Goal: Transaction & Acquisition: Purchase product/service

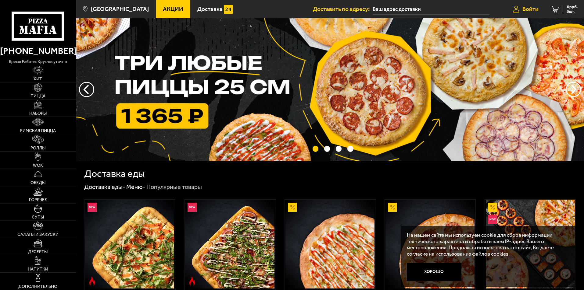
drag, startPoint x: 515, startPoint y: 7, endPoint x: 512, endPoint y: 14, distance: 7.2
click at [515, 7] on icon at bounding box center [516, 9] width 6 height 7
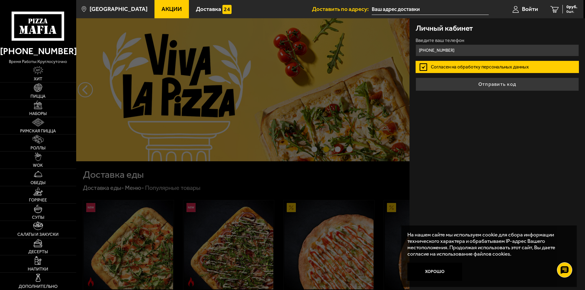
type input "[PHONE_NUMBER]"
click at [416, 78] on button "Отправить код" at bounding box center [497, 84] width 163 height 13
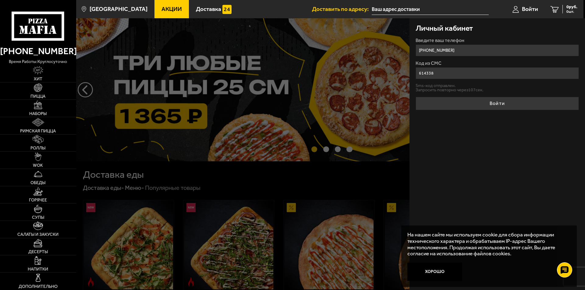
type input "614338"
click at [416, 97] on button "Войти" at bounding box center [497, 103] width 163 height 13
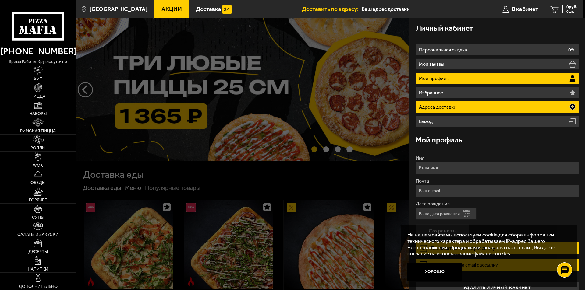
click at [450, 106] on p "Адреса доставки" at bounding box center [438, 107] width 39 height 5
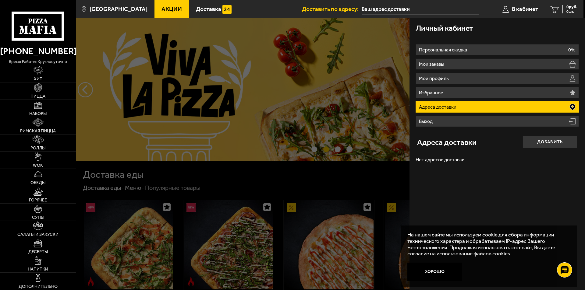
click at [543, 144] on button "Добавить" at bounding box center [550, 142] width 55 height 12
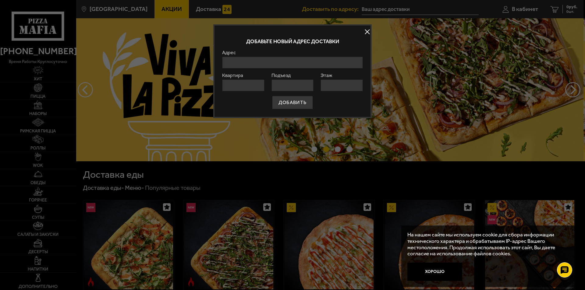
click at [291, 64] on input "Адрес" at bounding box center [292, 63] width 141 height 12
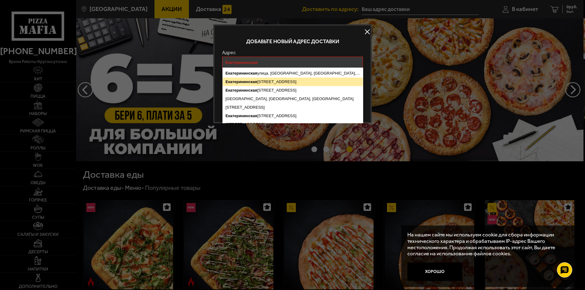
click at [291, 78] on ymaps "[STREET_ADDRESS]" at bounding box center [293, 82] width 140 height 9
type input "[STREET_ADDRESS]"
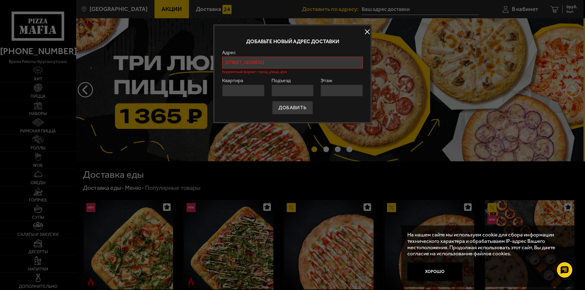
click at [294, 65] on input "[STREET_ADDRESS]" at bounding box center [292, 63] width 141 height 12
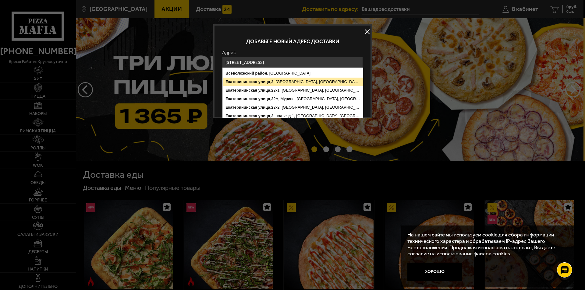
click at [298, 83] on ymaps "[STREET_ADDRESS]" at bounding box center [293, 82] width 140 height 9
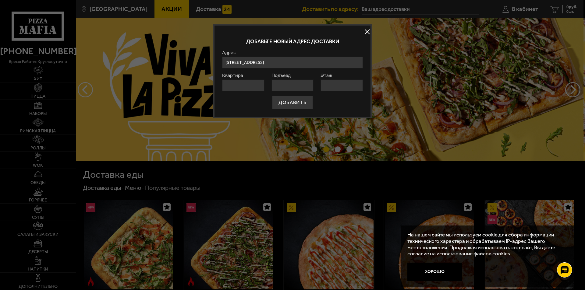
click at [252, 91] on input "Квартира" at bounding box center [243, 86] width 42 height 12
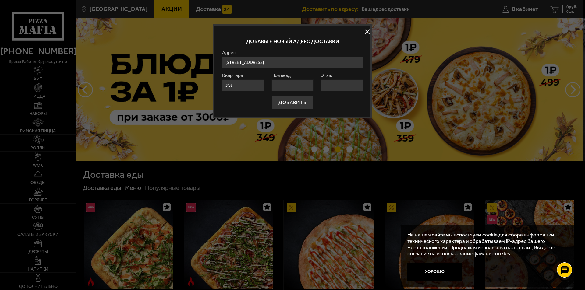
type input "516"
click at [294, 87] on input "Подъезд" at bounding box center [293, 86] width 42 height 12
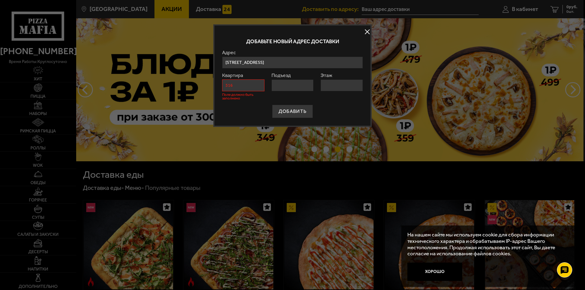
click at [251, 86] on input "516" at bounding box center [243, 86] width 42 height 12
click at [281, 86] on input "Подъезд" at bounding box center [293, 86] width 42 height 12
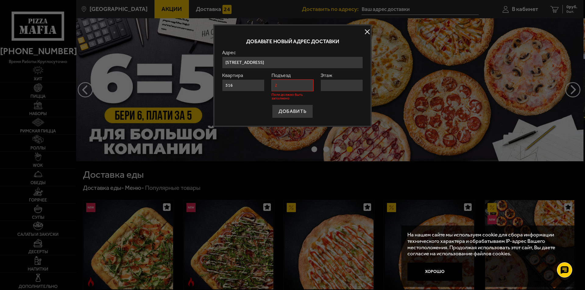
type input "2"
click at [326, 87] on input "Этаж" at bounding box center [342, 86] width 42 height 12
type input "18"
click at [304, 91] on input "2" at bounding box center [293, 86] width 42 height 12
click at [327, 86] on input "18" at bounding box center [342, 86] width 42 height 12
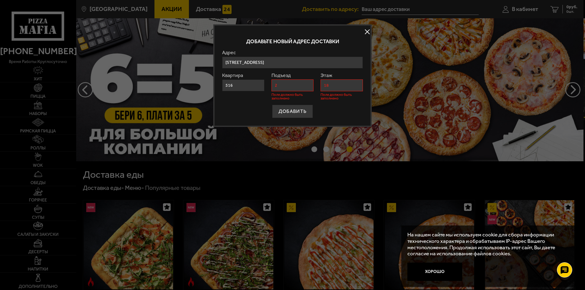
click at [338, 89] on input "18" at bounding box center [342, 86] width 42 height 12
click at [338, 116] on div "ДОБАВИТЬ" at bounding box center [292, 111] width 141 height 13
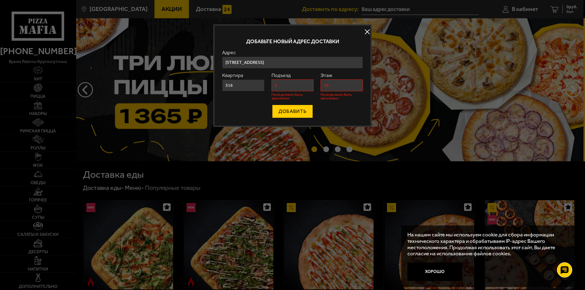
click at [300, 115] on button "ДОБАВИТЬ" at bounding box center [292, 111] width 41 height 13
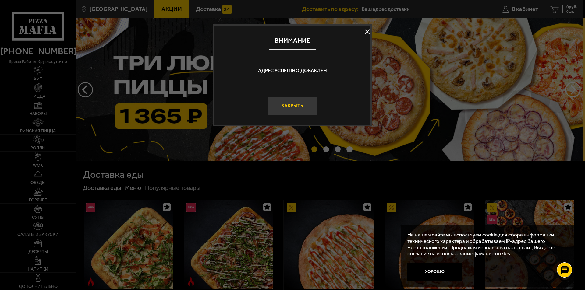
click at [308, 108] on button "Закрыть" at bounding box center [292, 106] width 49 height 18
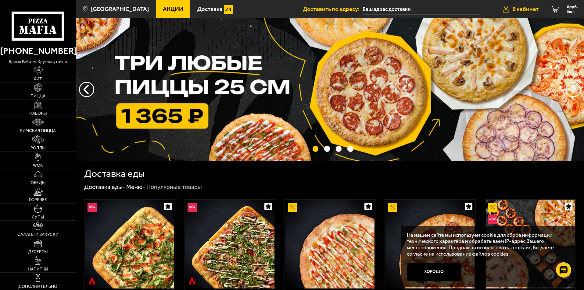
click at [511, 12] on link "В кабинет" at bounding box center [520, 9] width 48 height 18
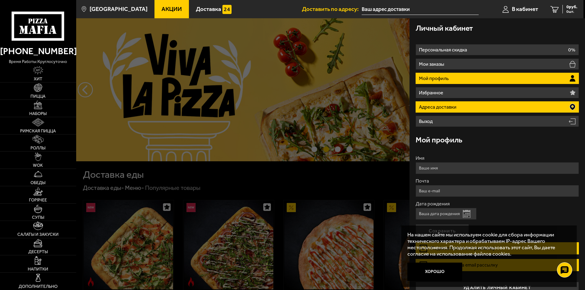
click at [462, 105] on li "Адреса доставки" at bounding box center [497, 106] width 163 height 11
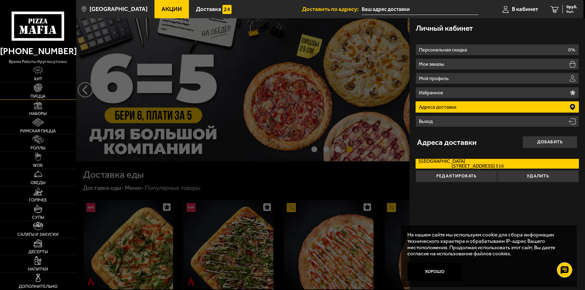
click at [57, 91] on link "Пицца" at bounding box center [38, 91] width 76 height 17
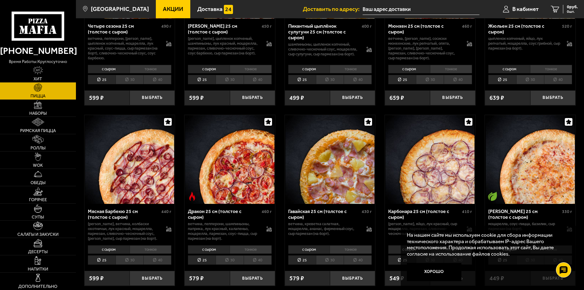
scroll to position [1067, 0]
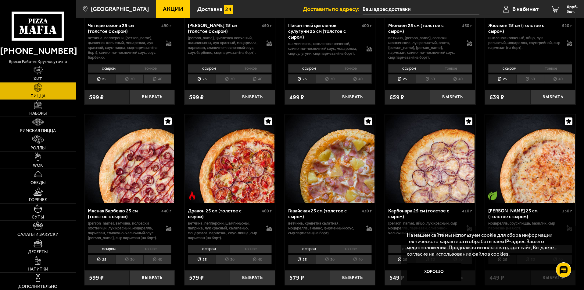
click at [332, 167] on img at bounding box center [329, 159] width 89 height 89
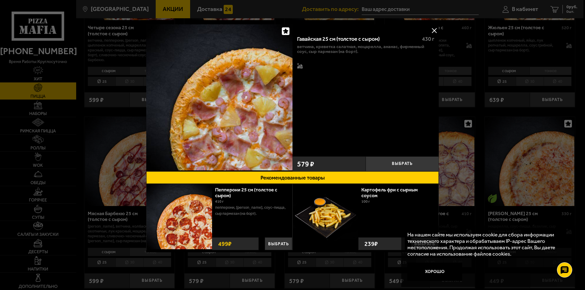
click at [435, 29] on button at bounding box center [434, 30] width 9 height 9
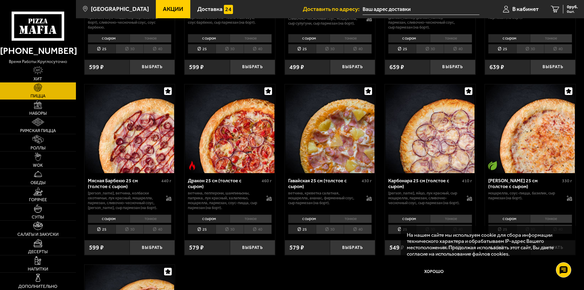
scroll to position [1097, 0]
click at [354, 223] on li "тонкое" at bounding box center [350, 219] width 42 height 9
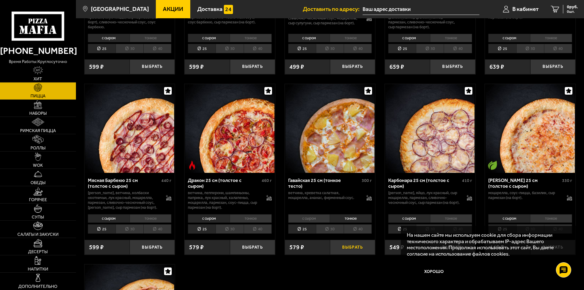
click at [357, 253] on button "Выбрать" at bounding box center [352, 247] width 45 height 15
click at [58, 214] on link "Супы" at bounding box center [38, 212] width 76 height 17
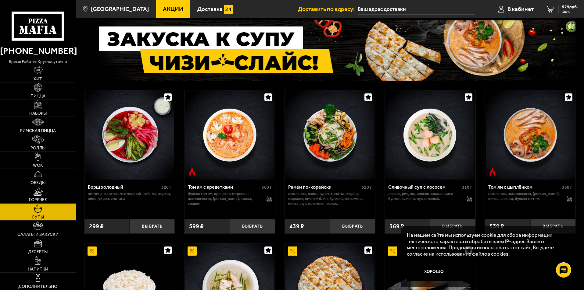
scroll to position [61, 0]
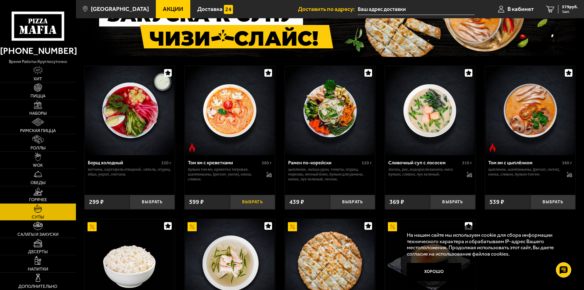
click at [252, 205] on button "Выбрать" at bounding box center [252, 202] width 45 height 15
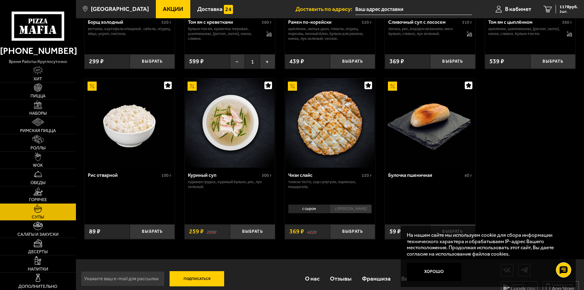
scroll to position [211, 0]
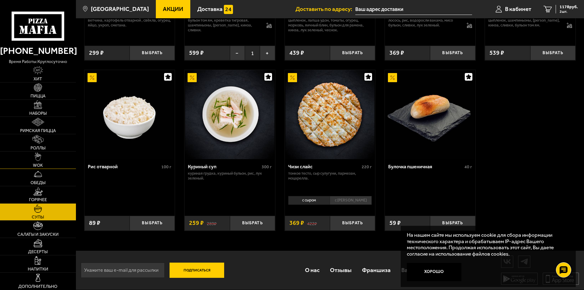
click at [47, 157] on link "WOK" at bounding box center [38, 160] width 76 height 17
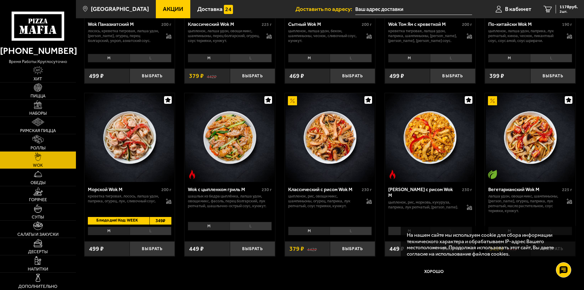
scroll to position [305, 0]
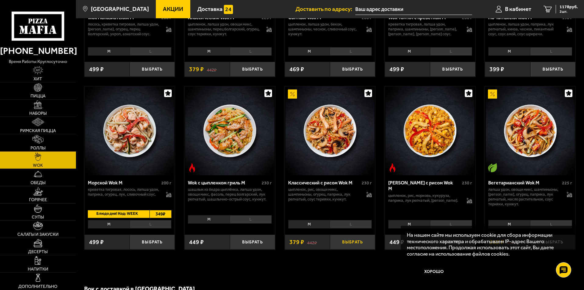
click at [355, 246] on button "Выбрать" at bounding box center [352, 242] width 45 height 15
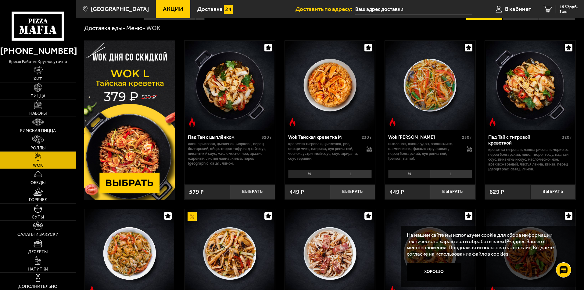
scroll to position [0, 0]
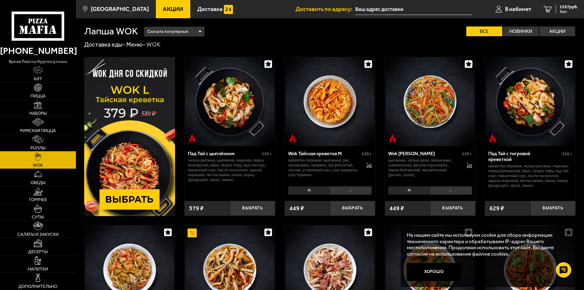
click at [55, 150] on link "Роллы" at bounding box center [38, 142] width 76 height 17
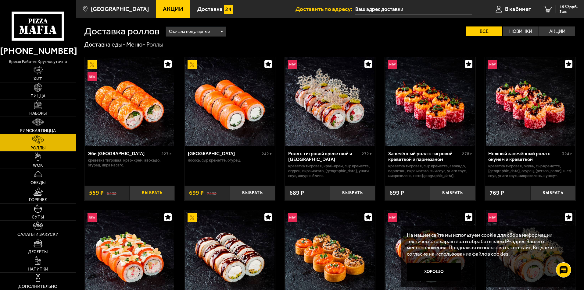
click at [165, 191] on button "Выбрать" at bounding box center [152, 193] width 45 height 15
click at [552, 8] on link "4 2116 руб. 4 шт." at bounding box center [560, 9] width 47 height 18
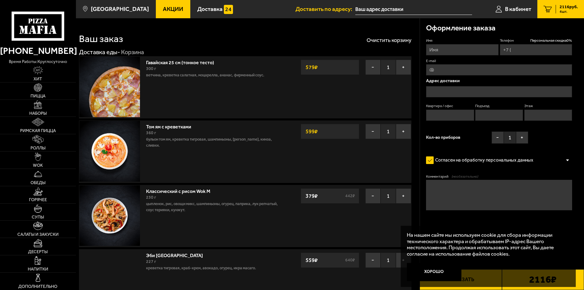
type input "[PHONE_NUMBER]"
type input "[STREET_ADDRESS]"
type input "516"
type input "2"
type input "18"
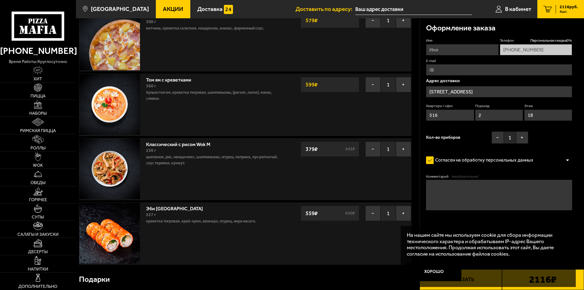
scroll to position [122, 0]
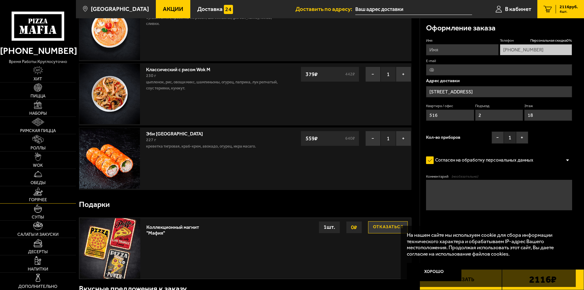
click at [46, 199] on span "Горячее" at bounding box center [38, 200] width 18 height 4
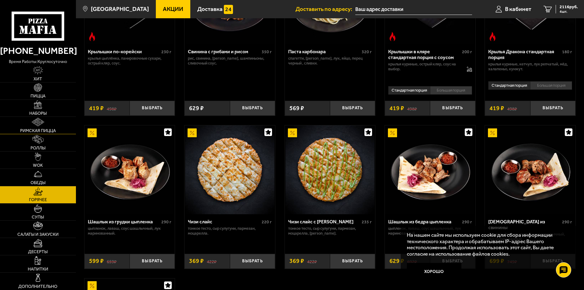
scroll to position [274, 0]
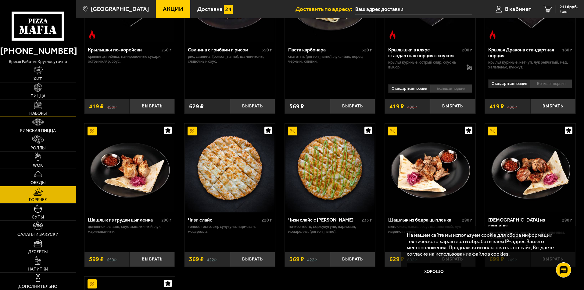
click at [47, 104] on link "Наборы" at bounding box center [38, 108] width 76 height 17
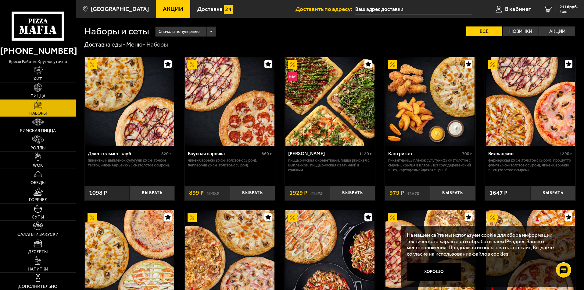
click at [46, 88] on link "Пицца" at bounding box center [38, 91] width 76 height 17
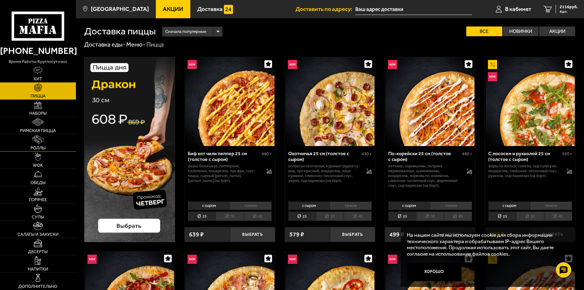
click at [42, 143] on img at bounding box center [37, 139] width 11 height 9
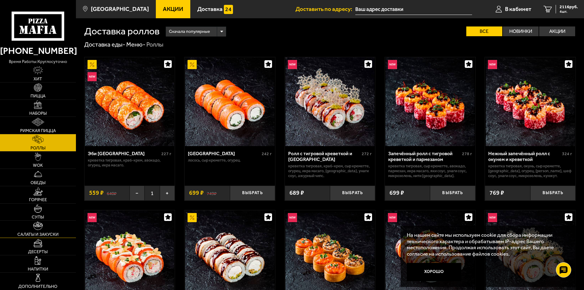
click at [56, 226] on link "Салаты и закуски" at bounding box center [38, 229] width 76 height 17
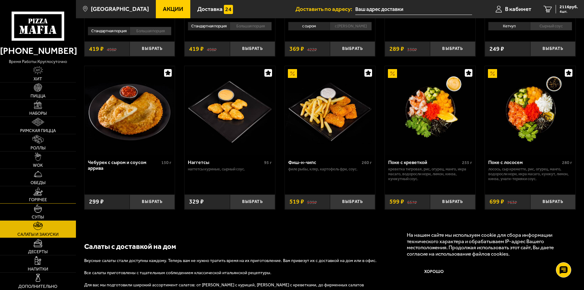
scroll to position [335, 0]
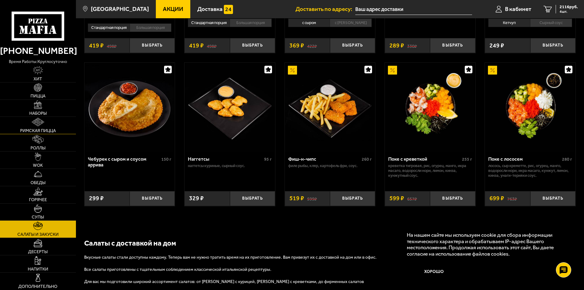
click at [45, 131] on span "Римская пицца" at bounding box center [38, 131] width 36 height 4
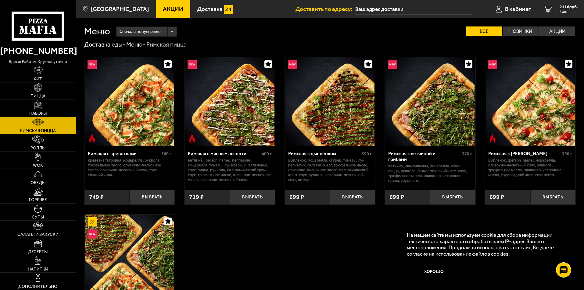
click at [41, 182] on span "Обеды" at bounding box center [37, 183] width 15 height 4
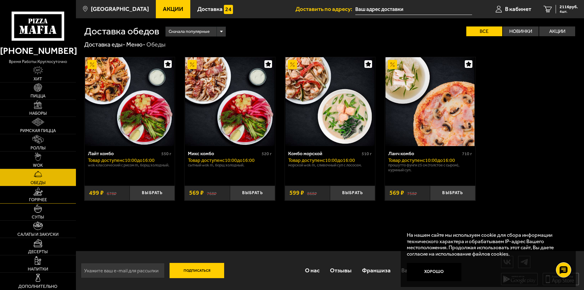
click at [44, 195] on link "Горячее" at bounding box center [38, 194] width 76 height 17
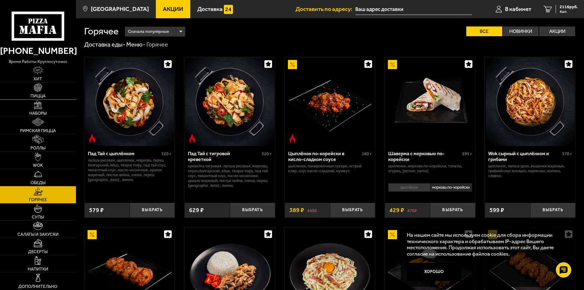
click at [41, 94] on span "Пицца" at bounding box center [37, 96] width 15 height 4
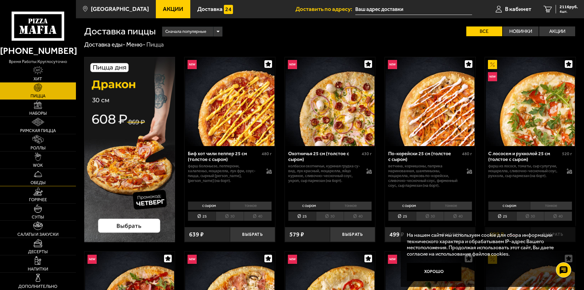
click at [44, 178] on link "Обеды" at bounding box center [38, 177] width 76 height 17
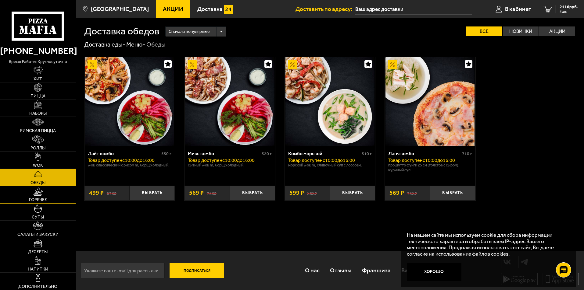
click at [42, 200] on span "Горячее" at bounding box center [38, 200] width 18 height 4
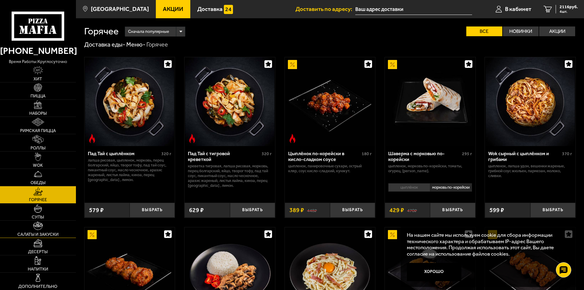
click at [51, 234] on span "Салаты и закуски" at bounding box center [37, 235] width 41 height 4
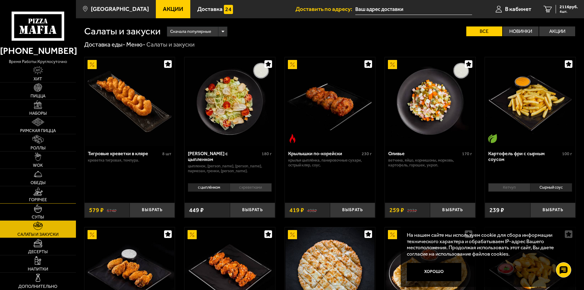
click at [42, 196] on link "Горячее" at bounding box center [38, 194] width 76 height 17
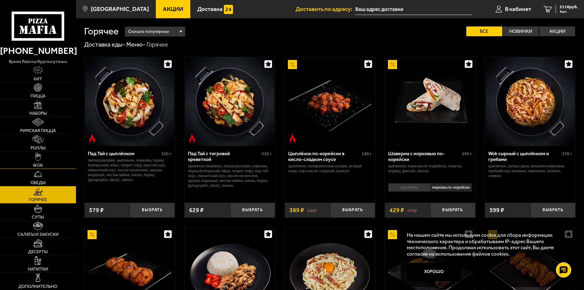
click at [41, 165] on span "WOK" at bounding box center [38, 166] width 10 height 4
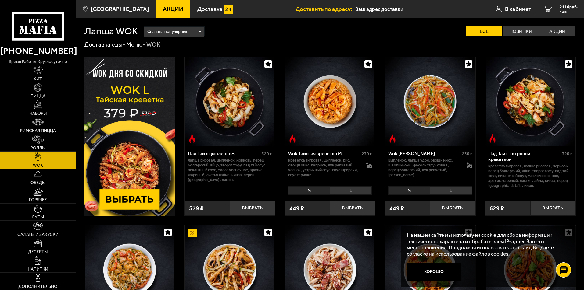
click at [52, 178] on link "Обеды" at bounding box center [38, 177] width 76 height 17
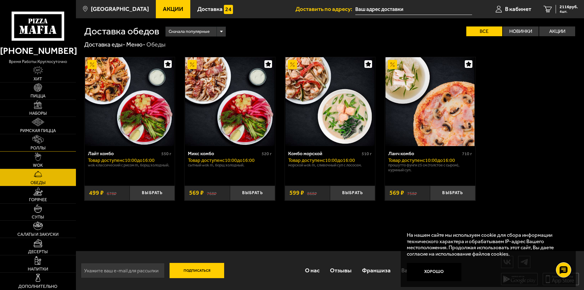
click at [52, 144] on link "Роллы" at bounding box center [38, 142] width 76 height 17
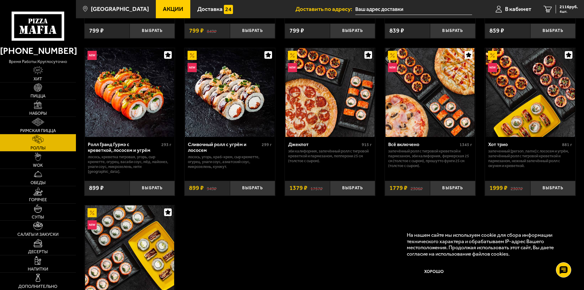
scroll to position [335, 0]
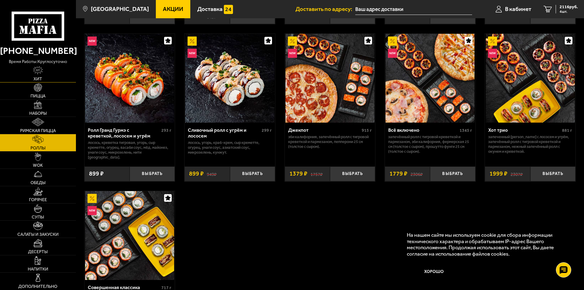
click at [45, 72] on link "Хит" at bounding box center [38, 73] width 76 height 17
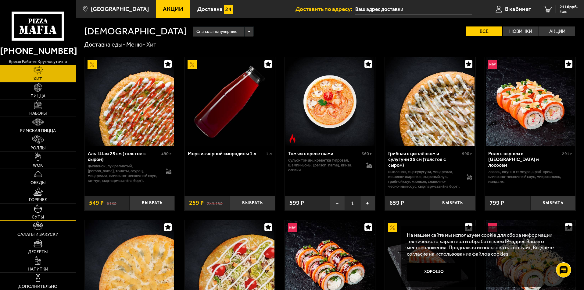
click at [41, 207] on img at bounding box center [38, 208] width 9 height 9
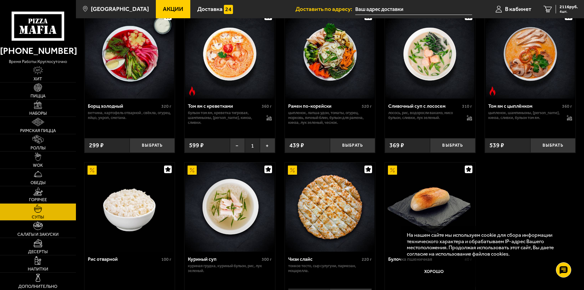
scroll to position [122, 0]
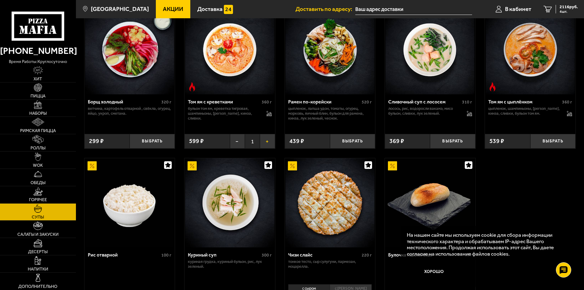
click at [268, 144] on button "+" at bounding box center [267, 141] width 15 height 15
click at [49, 236] on span "Салаты и закуски" at bounding box center [37, 235] width 41 height 4
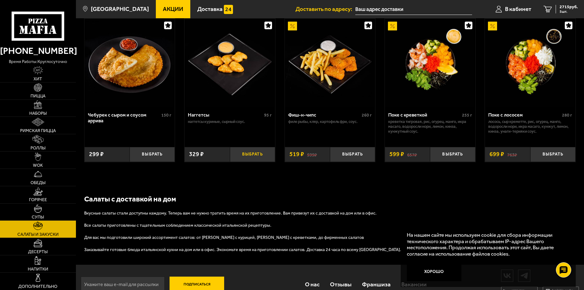
scroll to position [395, 0]
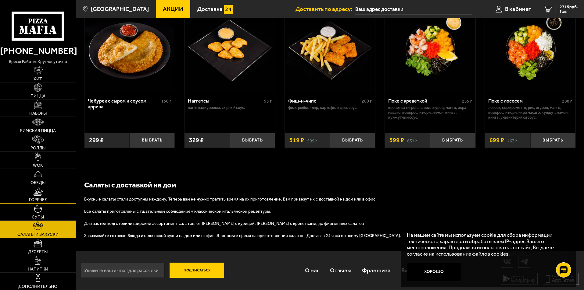
click at [42, 196] on link "Горячее" at bounding box center [38, 194] width 76 height 17
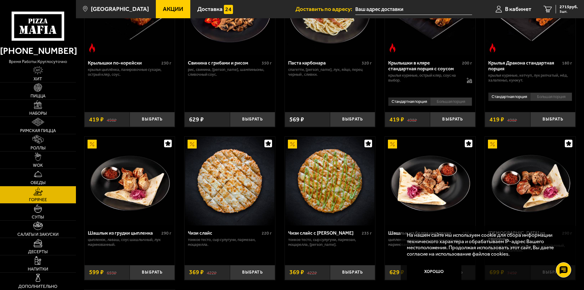
scroll to position [335, 0]
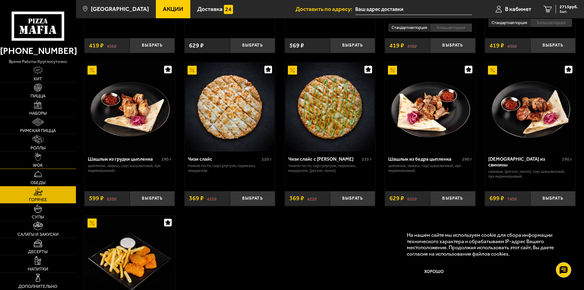
click at [51, 159] on link "WOK" at bounding box center [38, 160] width 76 height 17
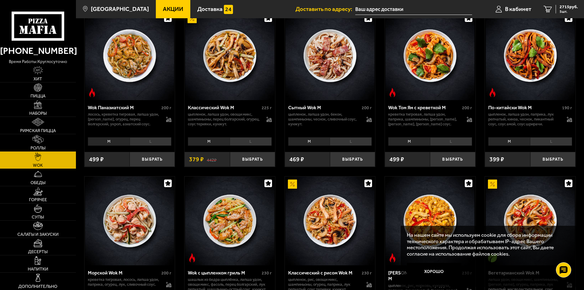
scroll to position [213, 0]
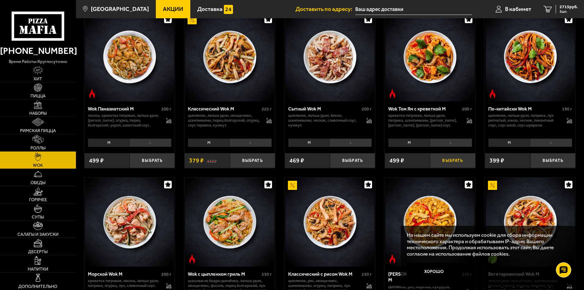
click at [460, 163] on button "Выбрать" at bounding box center [452, 160] width 45 height 15
click at [561, 7] on span "3214 руб." at bounding box center [568, 7] width 18 height 4
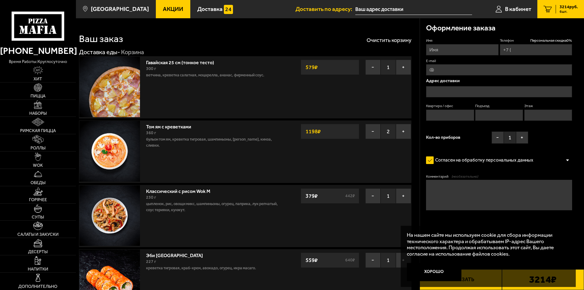
type input "[PHONE_NUMBER]"
type input "[STREET_ADDRESS]"
type input "516"
type input "2"
type input "18"
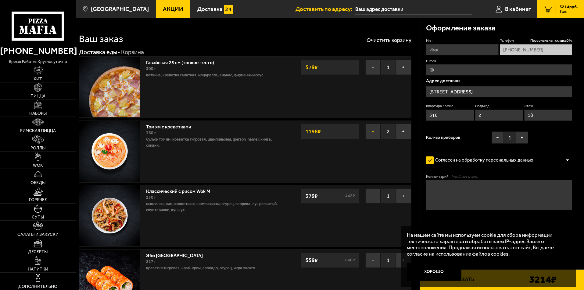
click at [374, 132] on button "−" at bounding box center [372, 131] width 15 height 15
click at [43, 94] on span "Пицца" at bounding box center [37, 96] width 15 height 4
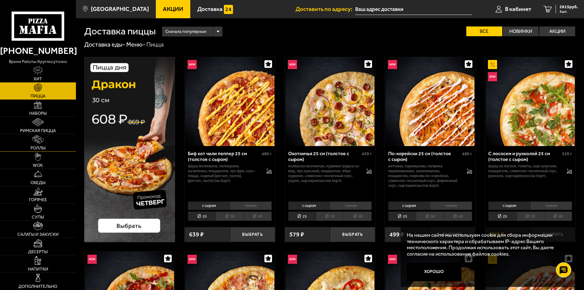
click at [51, 146] on link "Роллы" at bounding box center [38, 142] width 76 height 17
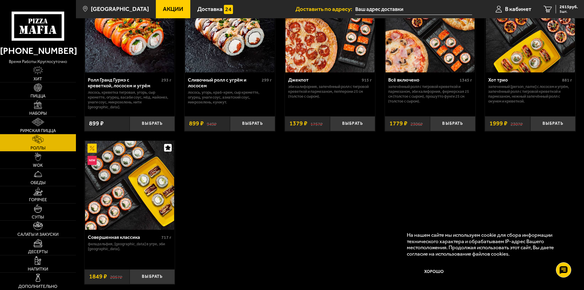
scroll to position [396, 0]
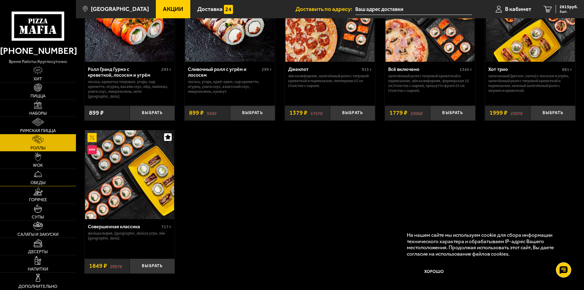
click at [44, 176] on link "Обеды" at bounding box center [38, 177] width 76 height 17
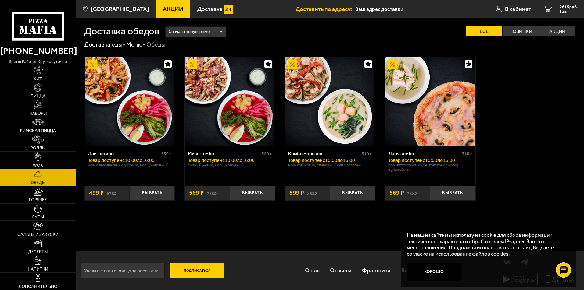
click at [44, 233] on span "Салаты и закуски" at bounding box center [37, 235] width 41 height 4
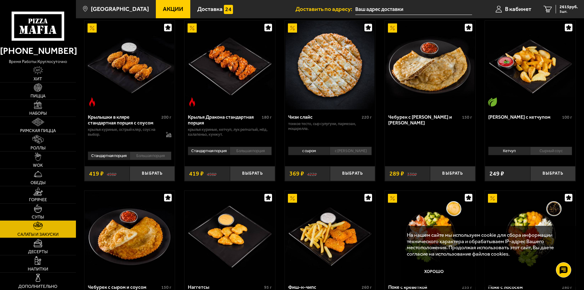
scroll to position [213, 0]
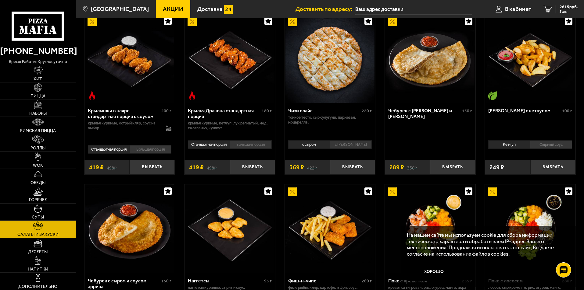
click at [353, 146] on li "с [PERSON_NAME]" at bounding box center [350, 144] width 42 height 9
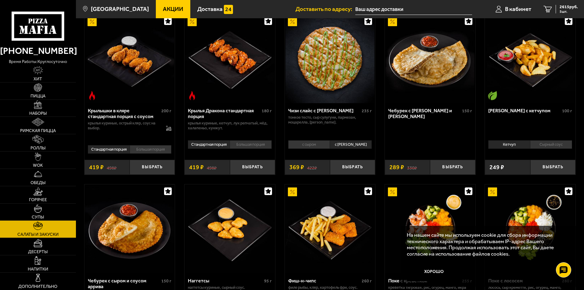
click at [322, 146] on li "с сыром" at bounding box center [309, 144] width 42 height 9
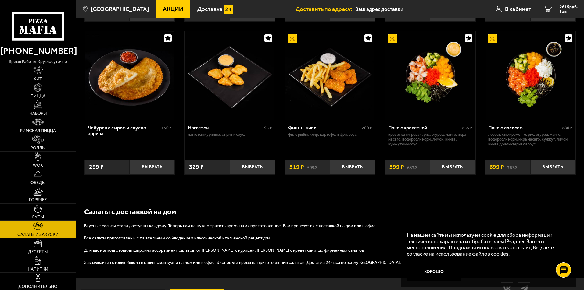
scroll to position [395, 0]
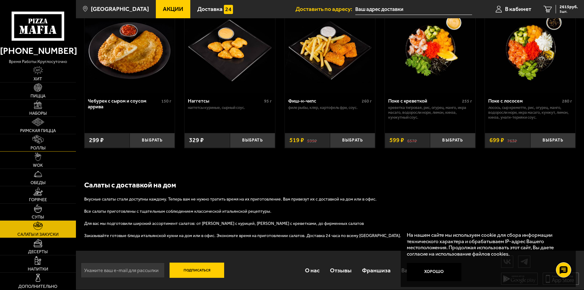
click at [43, 146] on span "Роллы" at bounding box center [37, 148] width 15 height 4
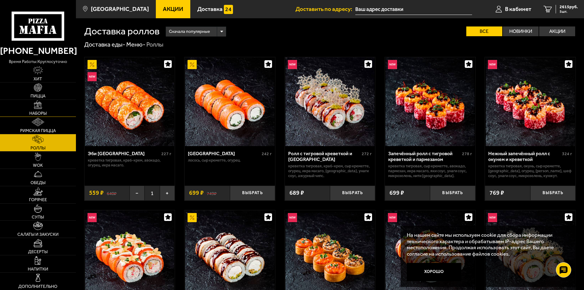
click at [41, 110] on link "Наборы" at bounding box center [38, 108] width 76 height 17
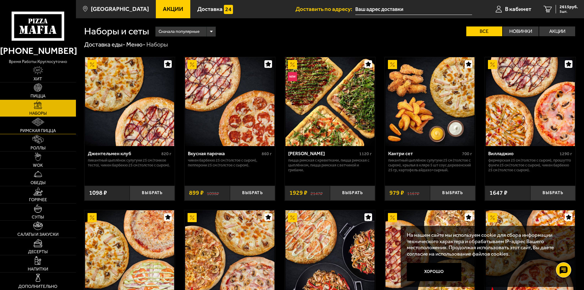
click at [44, 129] on span "Римская пицца" at bounding box center [38, 131] width 36 height 4
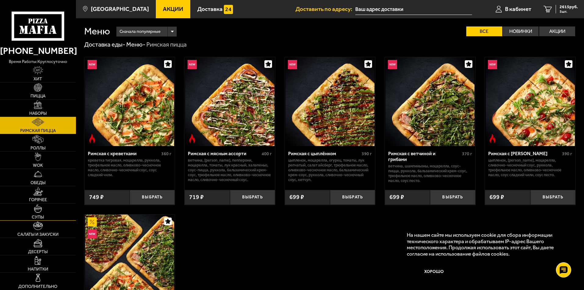
click at [38, 210] on img at bounding box center [38, 208] width 9 height 9
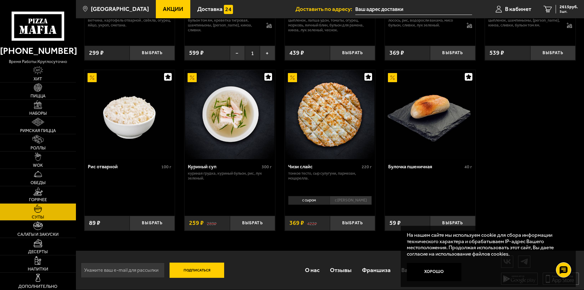
scroll to position [211, 0]
click at [40, 200] on span "Горячее" at bounding box center [38, 200] width 18 height 4
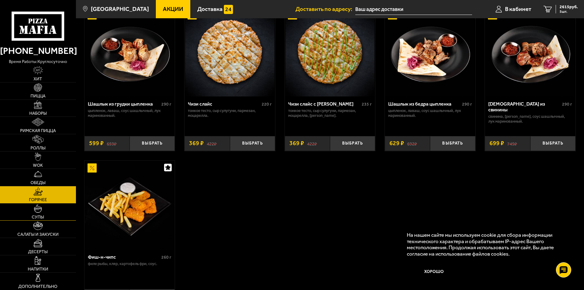
scroll to position [396, 0]
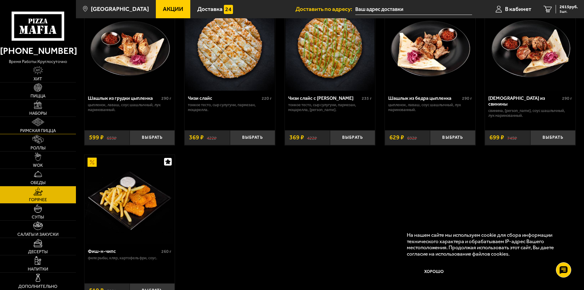
click at [45, 131] on span "Римская пицца" at bounding box center [38, 131] width 36 height 4
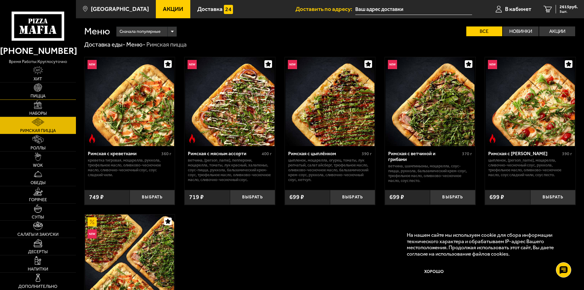
click at [39, 98] on span "Пицца" at bounding box center [37, 96] width 15 height 4
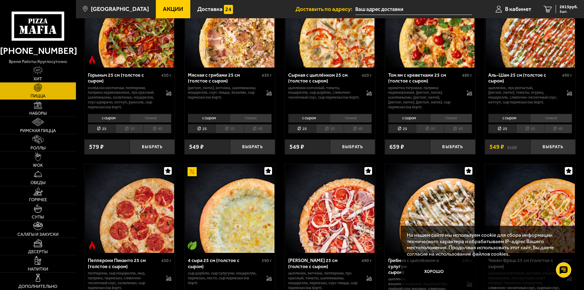
scroll to position [305, 0]
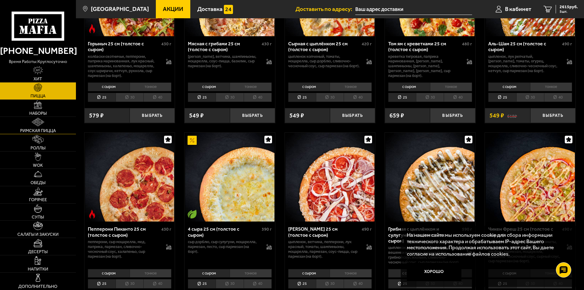
click at [53, 129] on span "Римская пицца" at bounding box center [38, 131] width 36 height 4
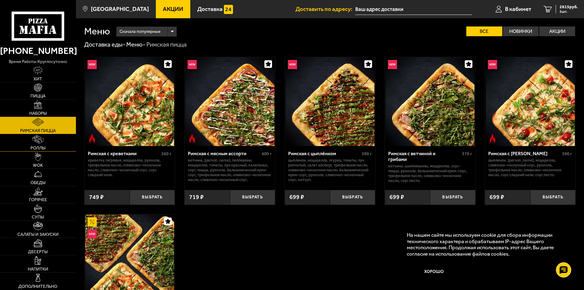
click at [44, 150] on span "Роллы" at bounding box center [37, 148] width 15 height 4
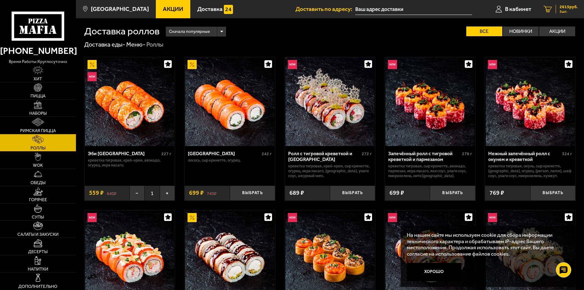
click at [572, 9] on span "2615 руб." at bounding box center [568, 7] width 18 height 4
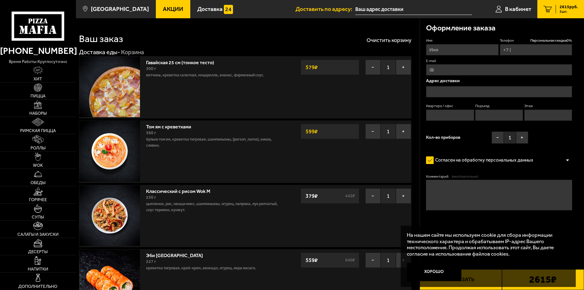
type input "[PHONE_NUMBER]"
type input "[STREET_ADDRESS]"
type input "516"
type input "2"
type input "18"
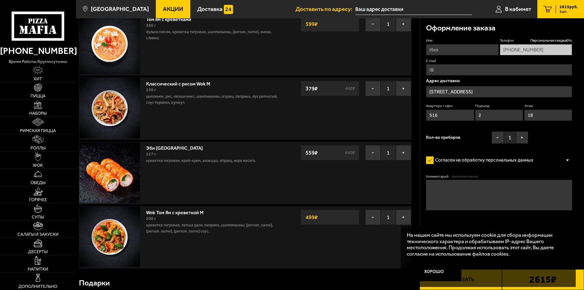
scroll to position [183, 0]
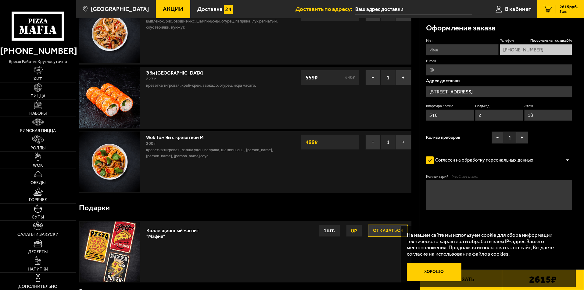
click at [446, 275] on button "Хорошо" at bounding box center [434, 272] width 55 height 18
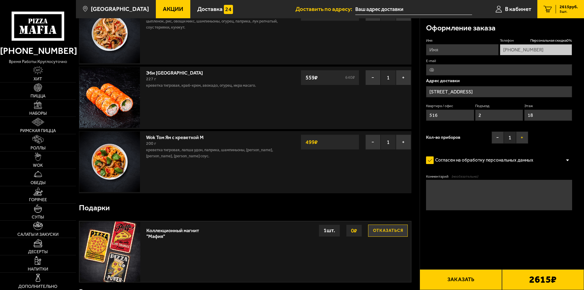
click at [519, 138] on button "+" at bounding box center [522, 138] width 12 height 12
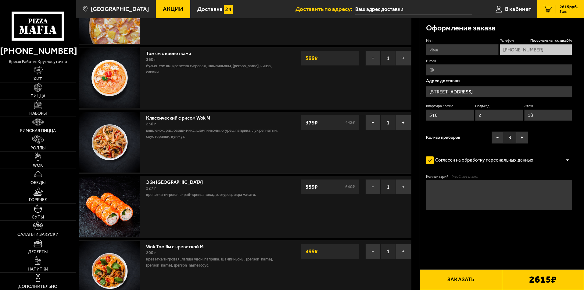
scroll to position [91, 0]
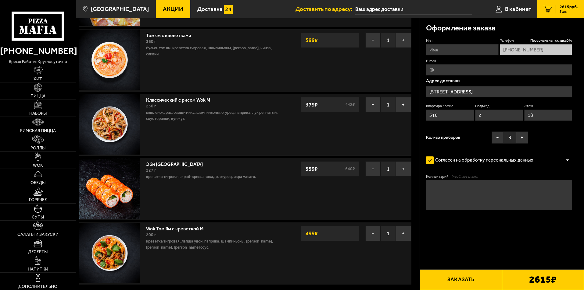
click at [41, 232] on link "Салаты и закуски" at bounding box center [38, 229] width 76 height 17
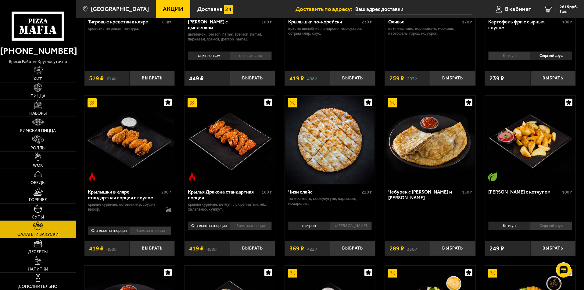
scroll to position [122, 0]
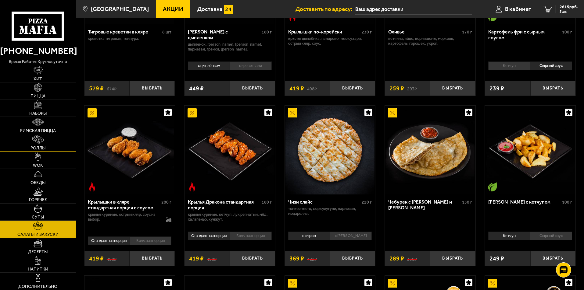
click at [43, 140] on img at bounding box center [37, 139] width 11 height 9
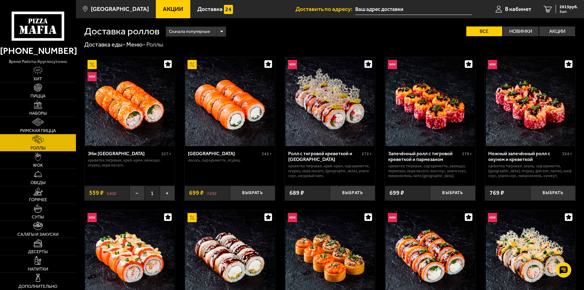
click at [223, 35] on div "Сначала популярные" at bounding box center [196, 32] width 60 height 10
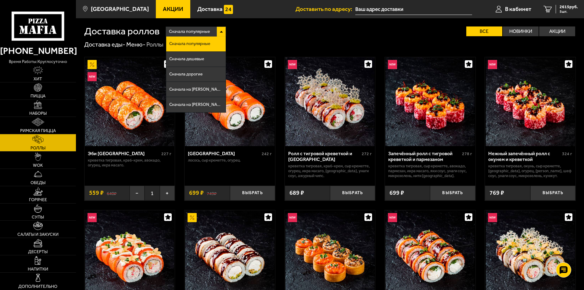
click at [305, 44] on div "Доставка еды - Меню - Роллы" at bounding box center [329, 45] width 491 height 8
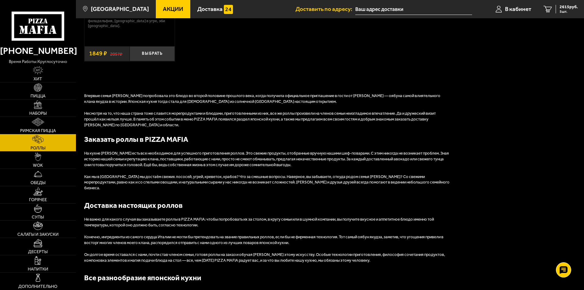
scroll to position [726, 0]
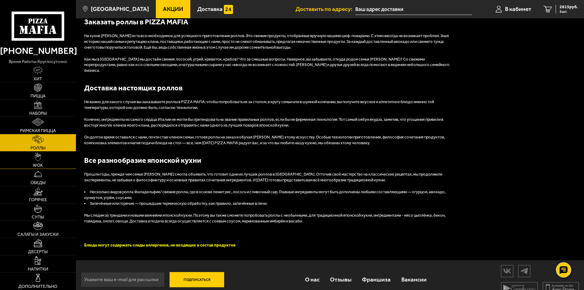
click at [39, 164] on span "WOK" at bounding box center [38, 166] width 10 height 4
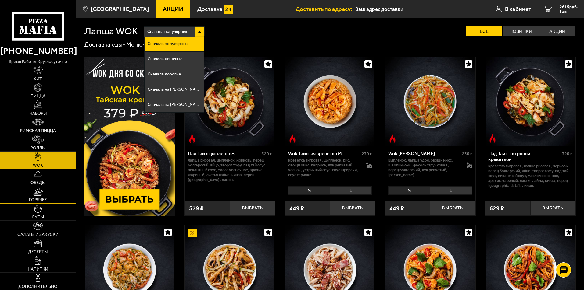
click at [31, 194] on link "Горячее" at bounding box center [38, 194] width 76 height 17
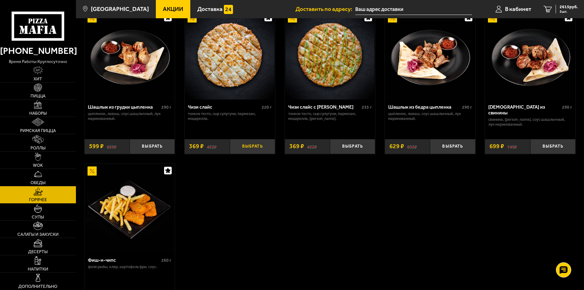
scroll to position [396, 0]
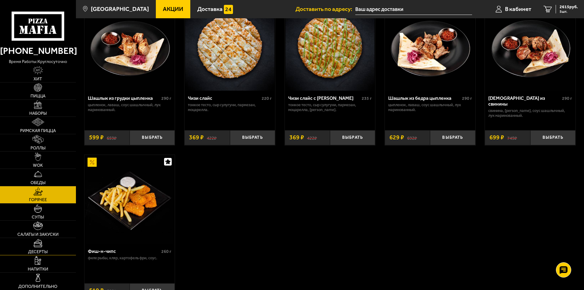
click at [50, 250] on link "Десерты" at bounding box center [38, 246] width 76 height 17
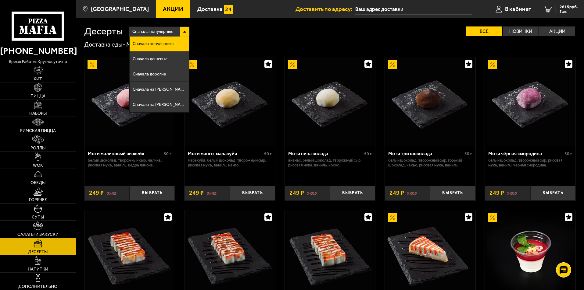
click at [50, 233] on span "Салаты и закуски" at bounding box center [37, 235] width 41 height 4
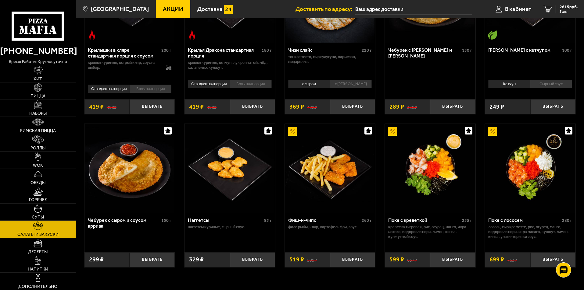
scroll to position [274, 0]
click at [52, 209] on link "Супы" at bounding box center [38, 212] width 76 height 17
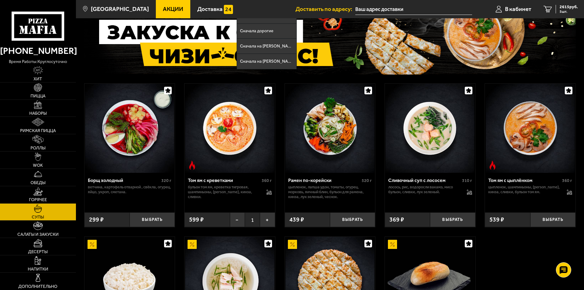
scroll to position [61, 0]
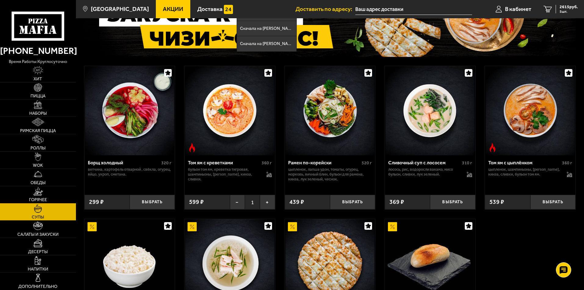
click at [48, 196] on link "Горячее" at bounding box center [38, 194] width 76 height 17
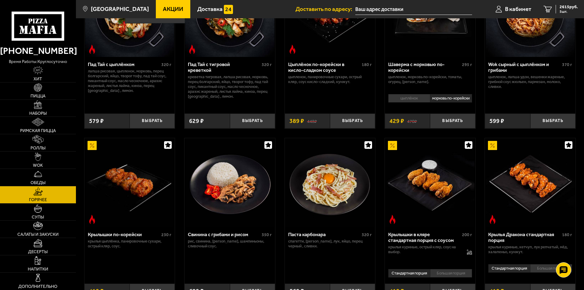
scroll to position [91, 0]
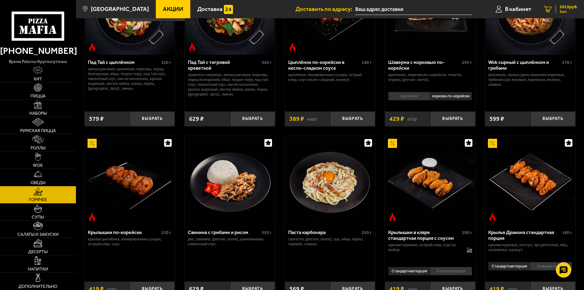
click at [572, 8] on span "2615 руб." at bounding box center [568, 7] width 18 height 4
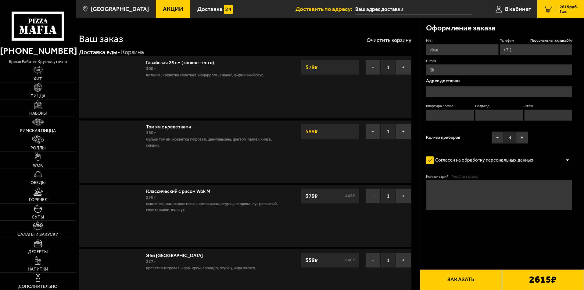
type input "[PHONE_NUMBER]"
type input "[STREET_ADDRESS]"
type input "516"
type input "2"
type input "18"
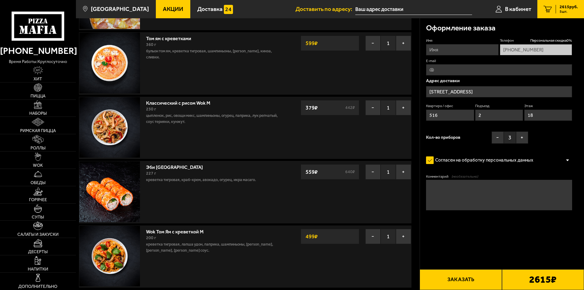
scroll to position [91, 0]
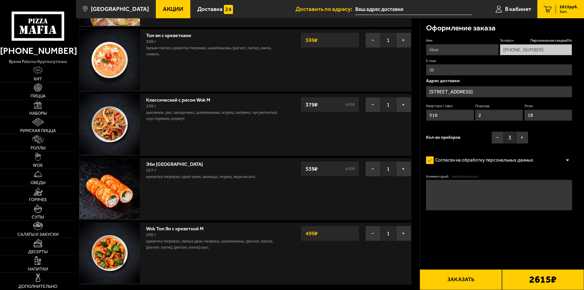
click at [565, 160] on div at bounding box center [567, 160] width 9 height 5
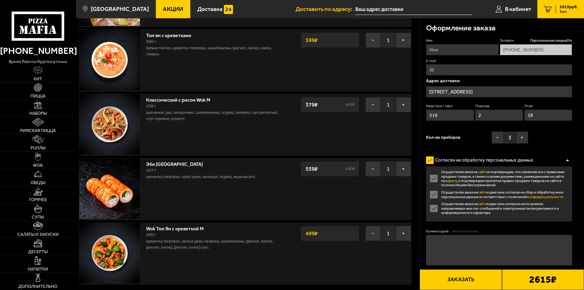
click at [434, 211] on label "Осуществляя заказ на сайте я даю свое согласие на получение направляемых мне см…" at bounding box center [499, 208] width 146 height 13
click at [0, 0] on input "Осуществляя заказ на сайте я даю свое согласие на получение направляемых мне см…" at bounding box center [0, 0] width 0 height 0
click at [435, 194] on label "Осуществляя заказ на сайте я даю свое согласие на сбор и обработку моих персона…" at bounding box center [499, 194] width 146 height 9
click at [0, 0] on input "Осуществляя заказ на сайте я даю свое согласие на сбор и обработку моих персона…" at bounding box center [0, 0] width 0 height 0
click at [430, 196] on label "Осуществляя заказ на сайте я даю свое согласие на сбор и обработку моих персона…" at bounding box center [499, 194] width 146 height 9
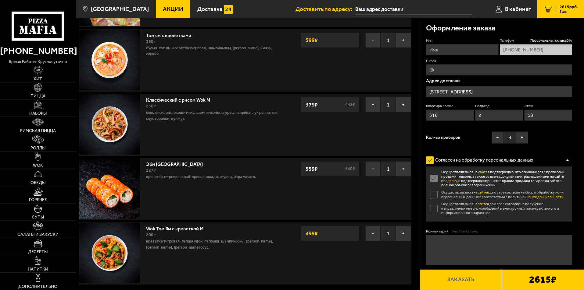
click at [0, 0] on input "Осуществляя заказ на сайте я даю свое согласие на сбор и обработку моих персона…" at bounding box center [0, 0] width 0 height 0
click at [432, 207] on label "Осуществляя заказ на сайте я даю свое согласие на получение направляемых мне см…" at bounding box center [499, 208] width 146 height 13
click at [0, 0] on input "Осуществляя заказ на сайте я даю свое согласие на получение направляемых мне см…" at bounding box center [0, 0] width 0 height 0
click at [457, 276] on button "Заказать" at bounding box center [460, 280] width 82 height 21
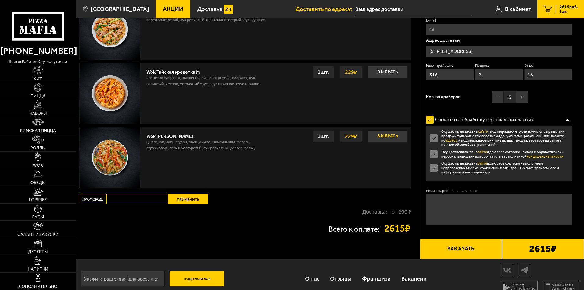
scroll to position [709, 0]
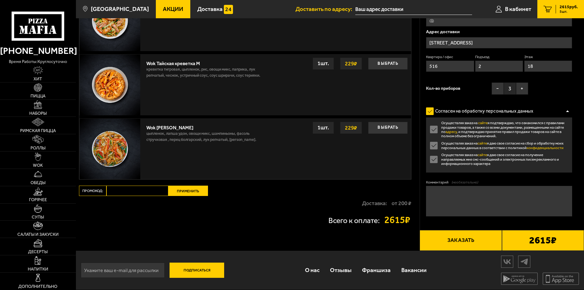
click at [460, 236] on button "Заказать" at bounding box center [460, 240] width 82 height 21
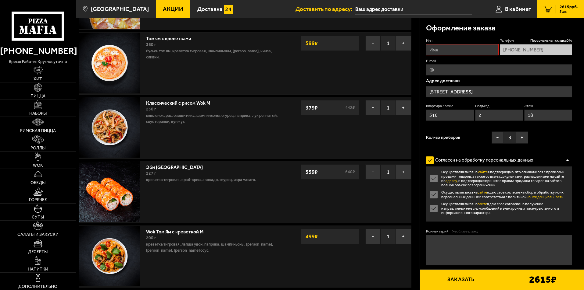
scroll to position [52, 0]
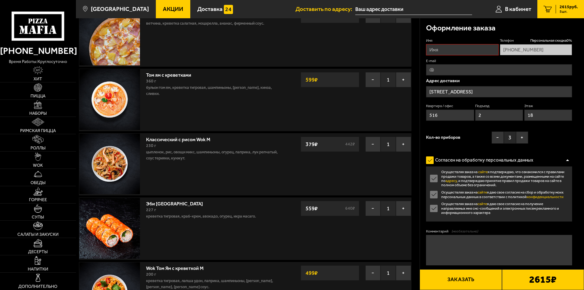
click at [446, 49] on input "Имя" at bounding box center [462, 49] width 72 height 11
type input "[PERSON_NAME]"
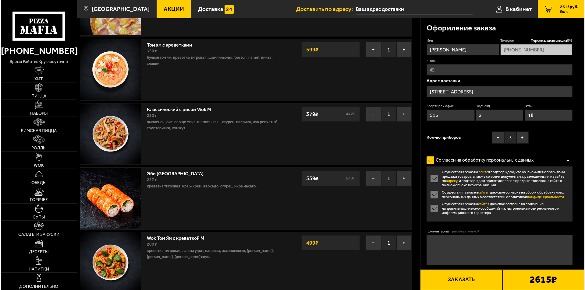
scroll to position [82, 0]
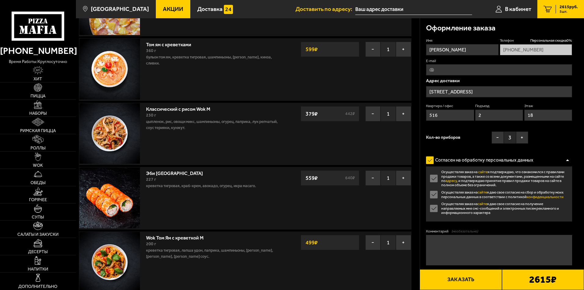
click at [456, 279] on button "Заказать" at bounding box center [460, 280] width 82 height 21
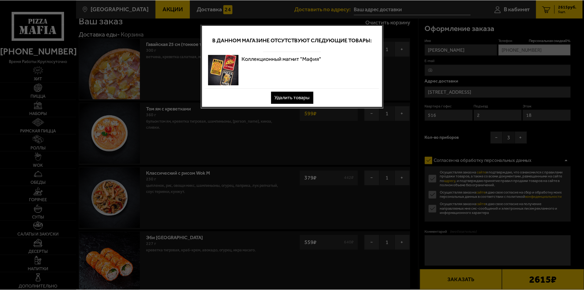
scroll to position [0, 0]
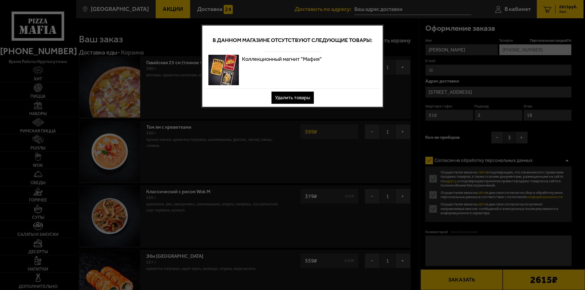
click at [288, 97] on button "Удалить товары" at bounding box center [293, 98] width 42 height 12
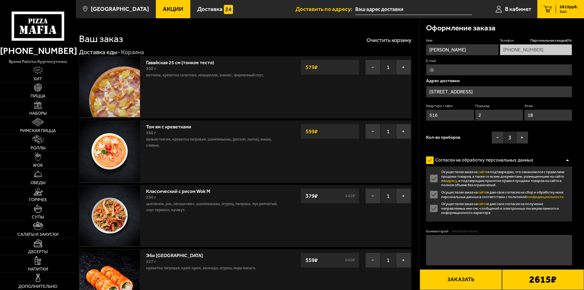
click at [447, 282] on button "Заказать" at bounding box center [460, 280] width 82 height 21
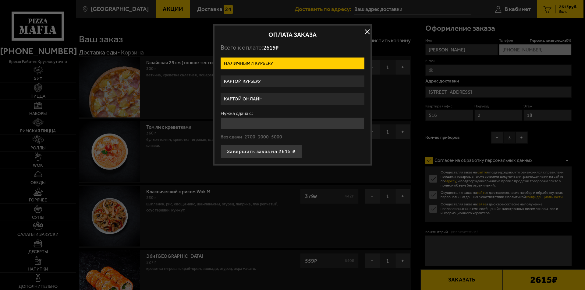
click at [274, 66] on label "Наличными курьеру" at bounding box center [293, 64] width 144 height 12
click at [0, 0] on input "Наличными курьеру" at bounding box center [0, 0] width 0 height 0
click at [273, 63] on label "Наличными курьеру" at bounding box center [293, 64] width 144 height 12
click at [0, 0] on input "Наличными курьеру" at bounding box center [0, 0] width 0 height 0
click at [273, 63] on label "Наличными курьеру" at bounding box center [293, 64] width 144 height 12
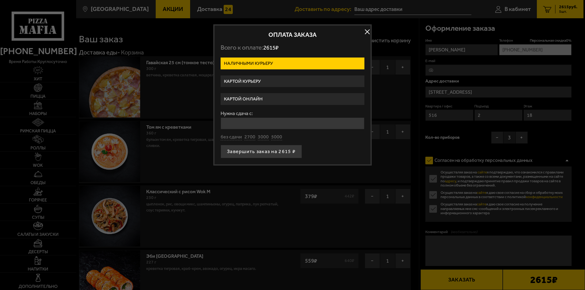
click at [0, 0] on input "Наличными курьеру" at bounding box center [0, 0] width 0 height 0
click at [258, 79] on label "Картой курьеру" at bounding box center [293, 82] width 144 height 12
click at [0, 0] on input "Картой курьеру" at bounding box center [0, 0] width 0 height 0
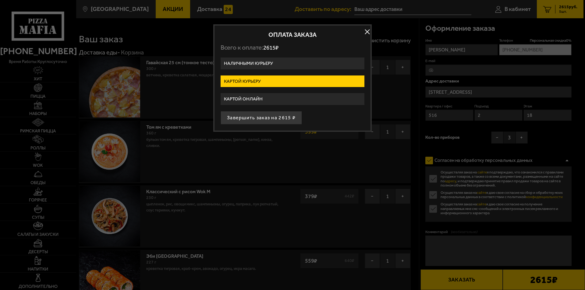
click at [266, 100] on label "Картой онлайн" at bounding box center [293, 99] width 144 height 12
click at [0, 0] on input "Картой онлайн" at bounding box center [0, 0] width 0 height 0
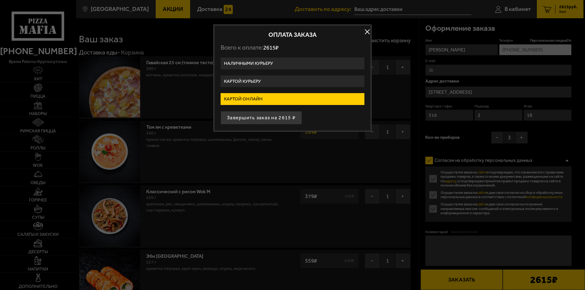
click at [265, 80] on label "Картой курьеру" at bounding box center [293, 82] width 144 height 12
click at [0, 0] on input "Картой курьеру" at bounding box center [0, 0] width 0 height 0
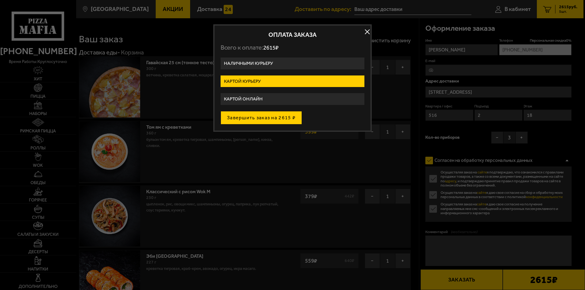
click at [272, 121] on button "Завершить заказ на 2615 ₽" at bounding box center [261, 117] width 81 height 13
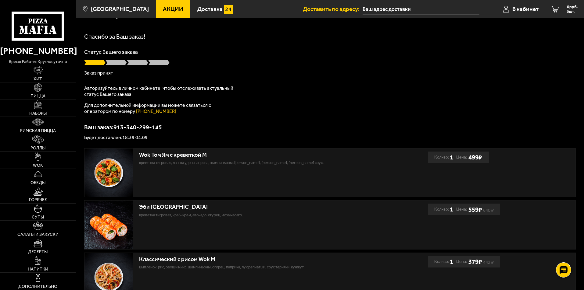
scroll to position [15, 0]
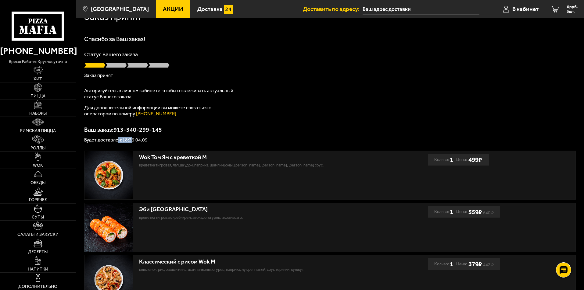
drag, startPoint x: 133, startPoint y: 140, endPoint x: 119, endPoint y: 142, distance: 14.8
click at [119, 142] on p "Будет доставлен: 18:39 04.09" at bounding box center [329, 140] width 491 height 5
click at [186, 135] on div "Ваш заказ: 913-340-299-145 Будет доставлен: 18:39 04.09" at bounding box center [329, 135] width 491 height 16
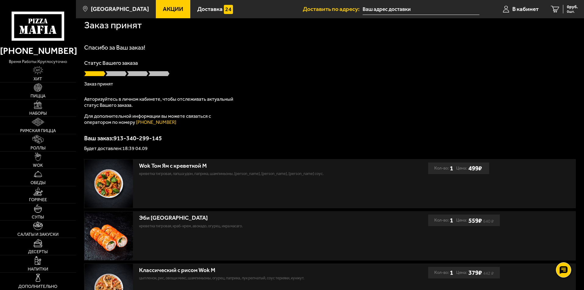
scroll to position [0, 0]
